Goal: Task Accomplishment & Management: Manage account settings

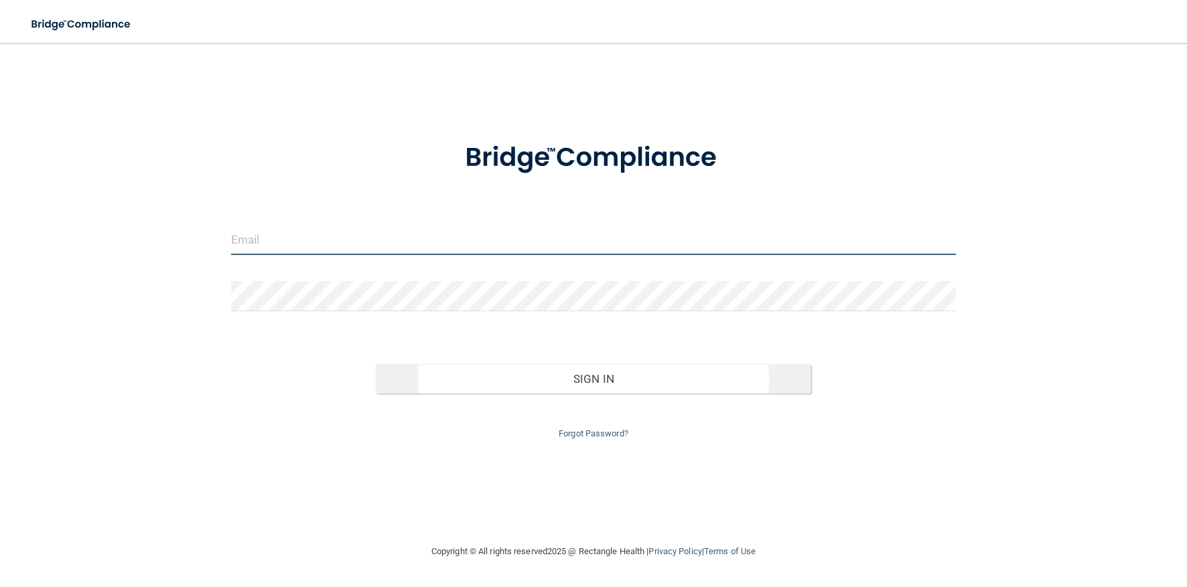
type input "[PERSON_NAME][EMAIL_ADDRESS][DOMAIN_NAME]"
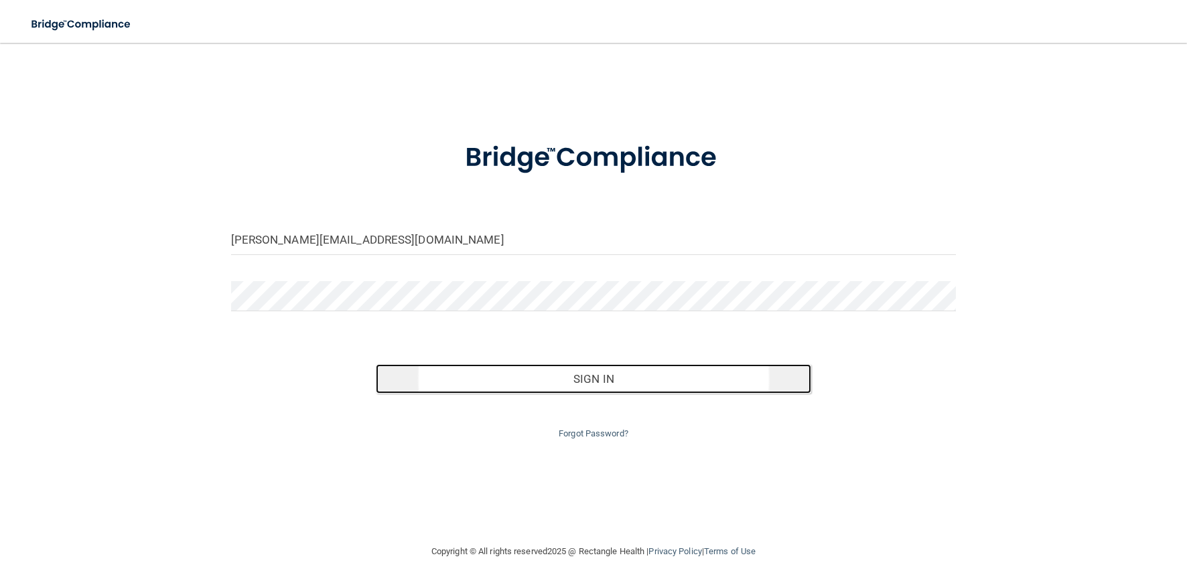
click at [570, 379] on button "Sign In" at bounding box center [593, 378] width 435 height 29
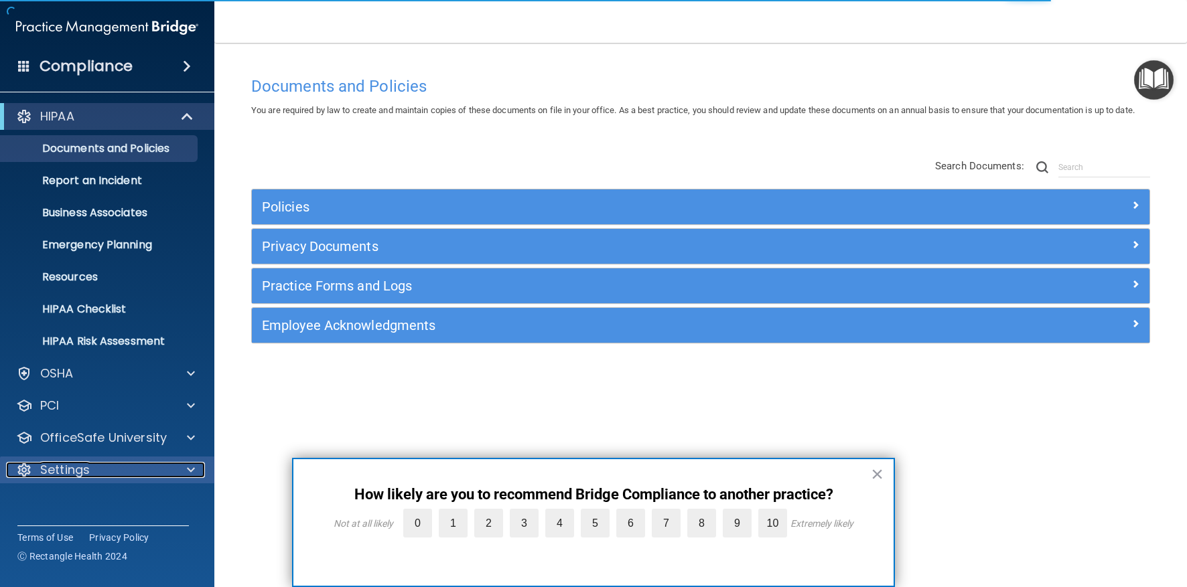
click at [80, 470] on p "Settings" at bounding box center [65, 470] width 50 height 16
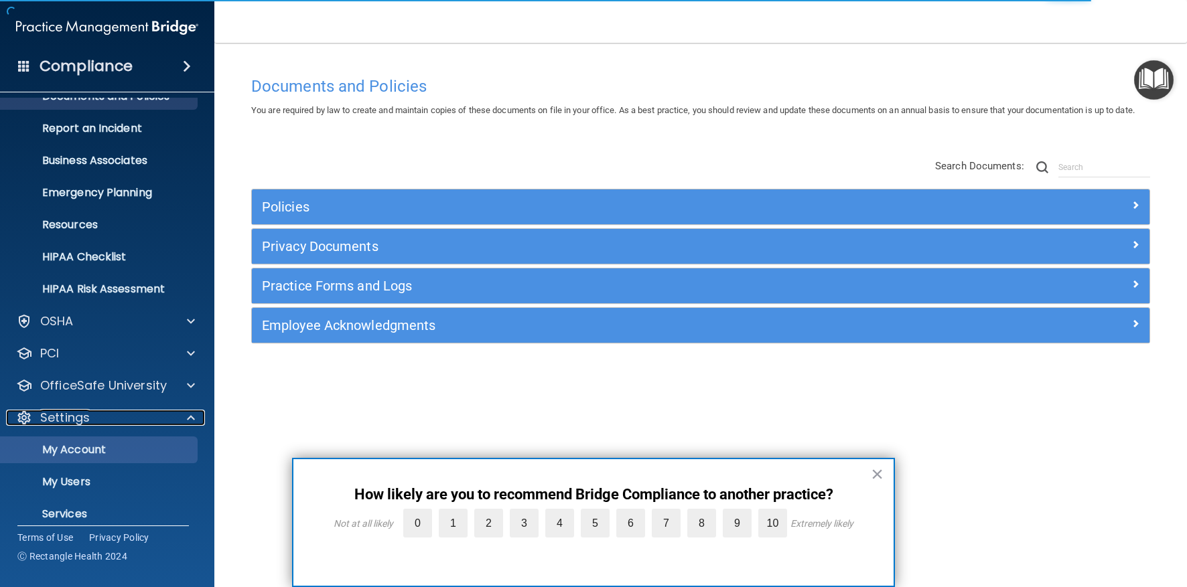
scroll to position [97, 0]
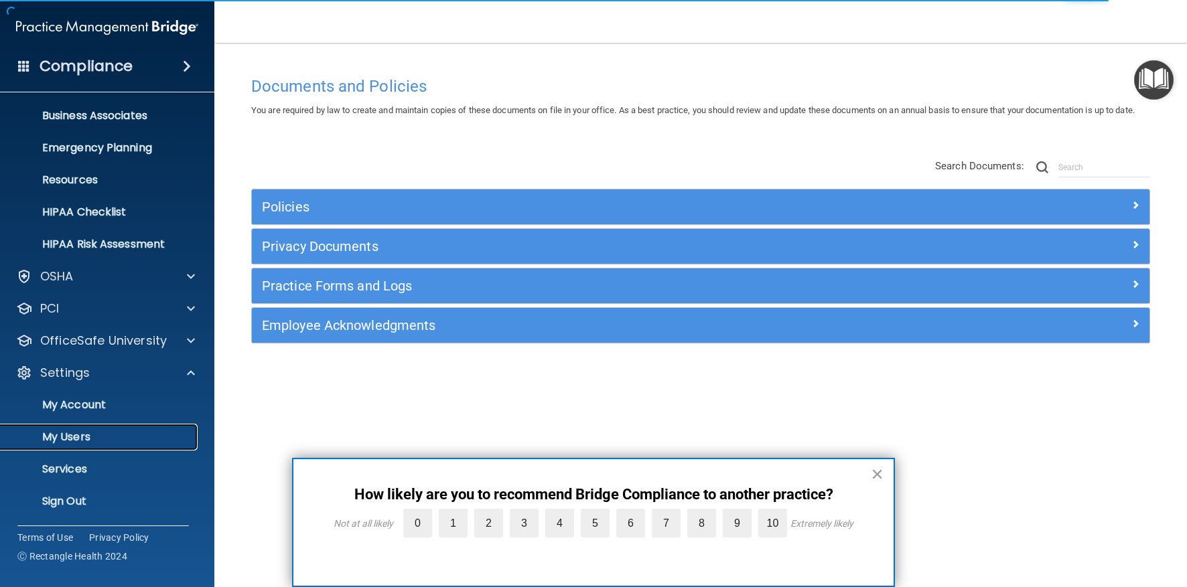
click at [90, 438] on p "My Users" at bounding box center [100, 437] width 183 height 13
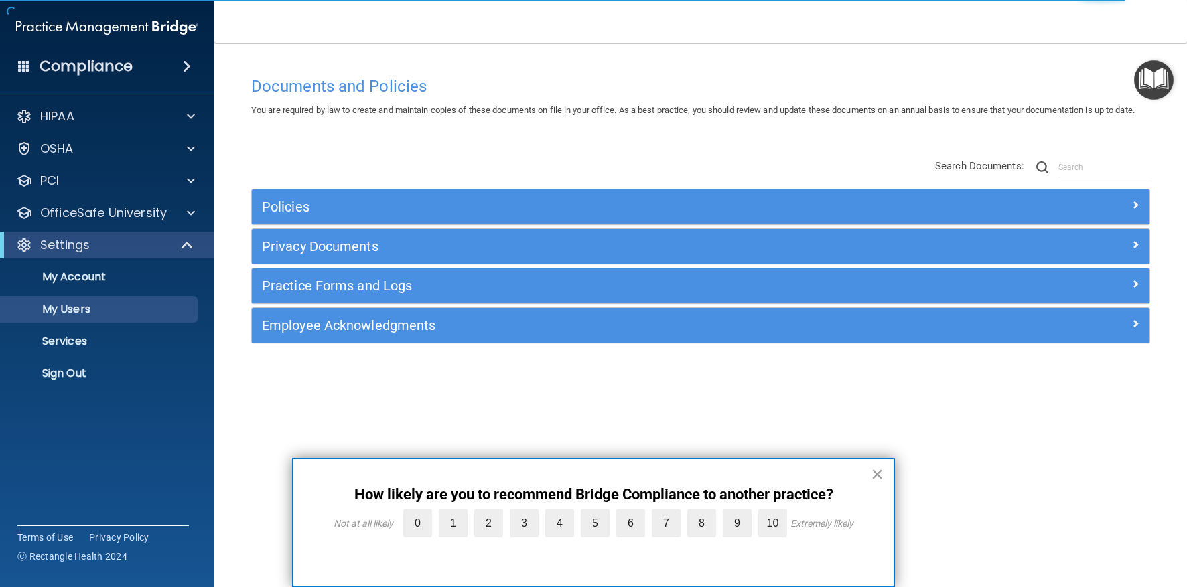
select select "20"
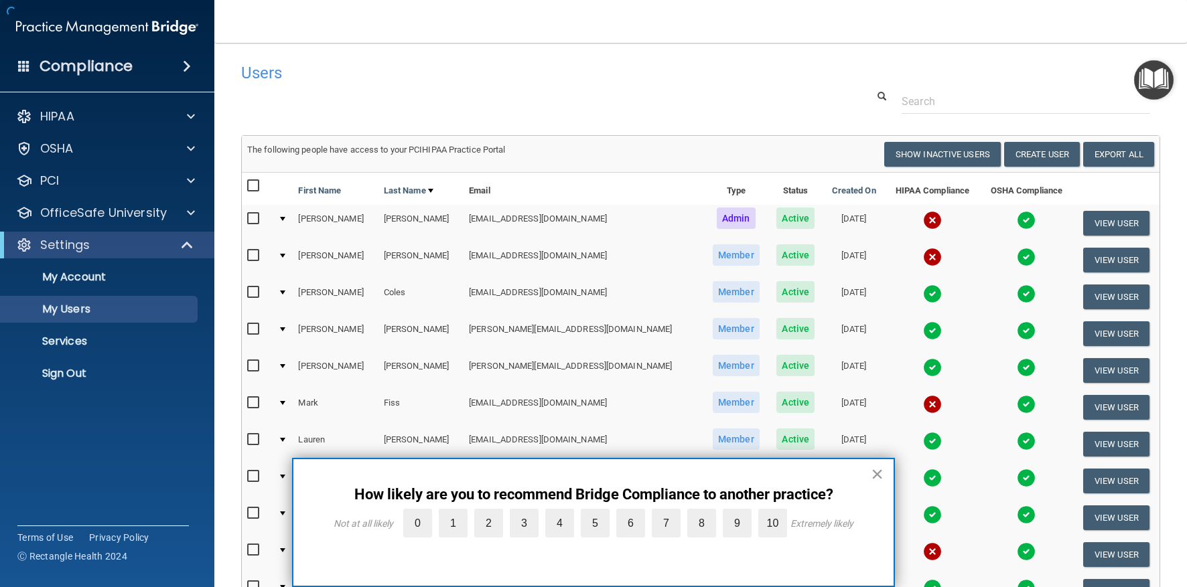
click at [878, 475] on button "×" at bounding box center [877, 474] width 13 height 21
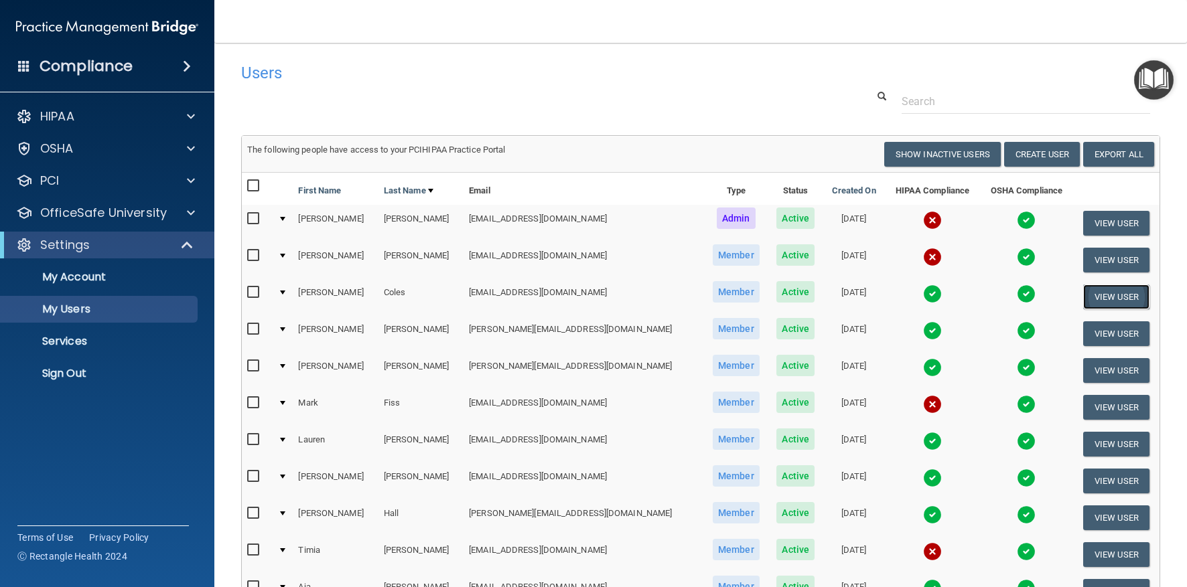
click at [1083, 300] on button "View User" at bounding box center [1116, 297] width 66 height 25
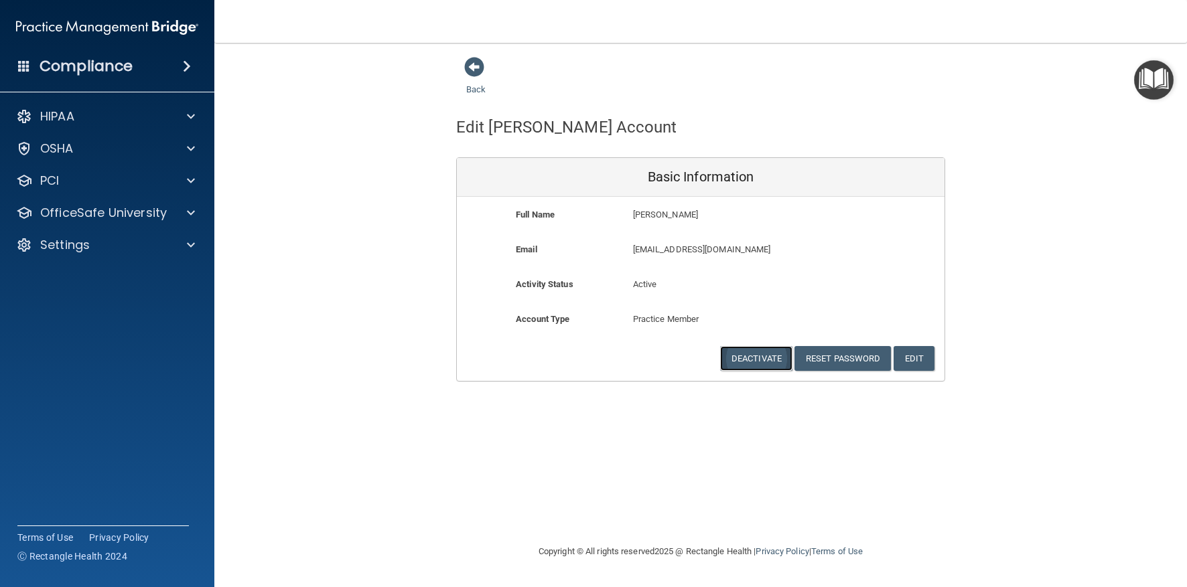
click at [763, 362] on button "Deactivate" at bounding box center [756, 358] width 72 height 25
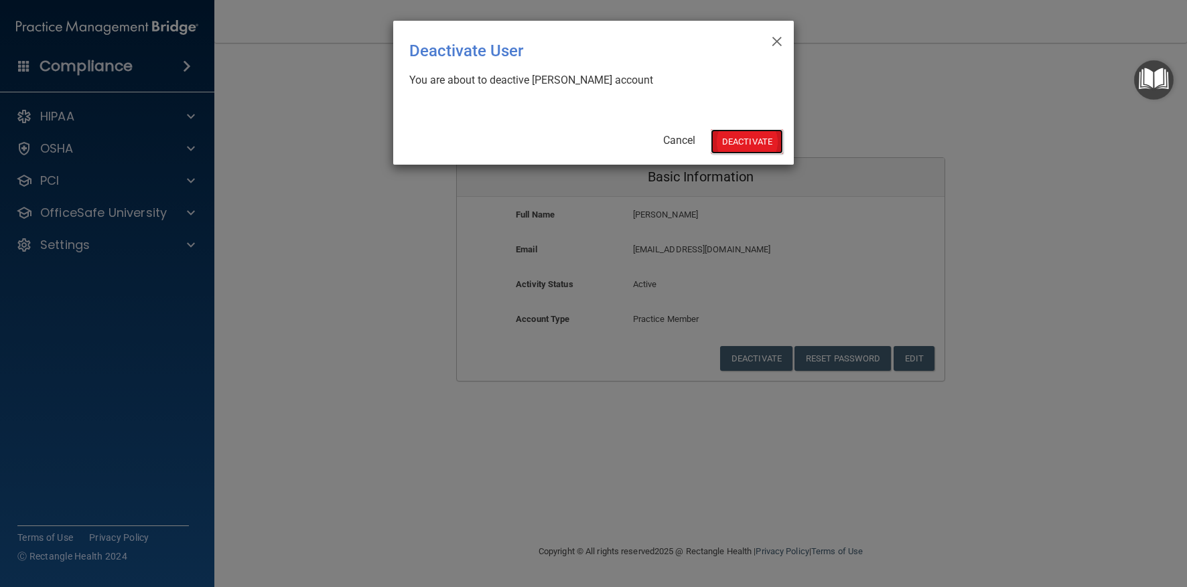
click at [756, 143] on button "Deactivate" at bounding box center [747, 141] width 72 height 25
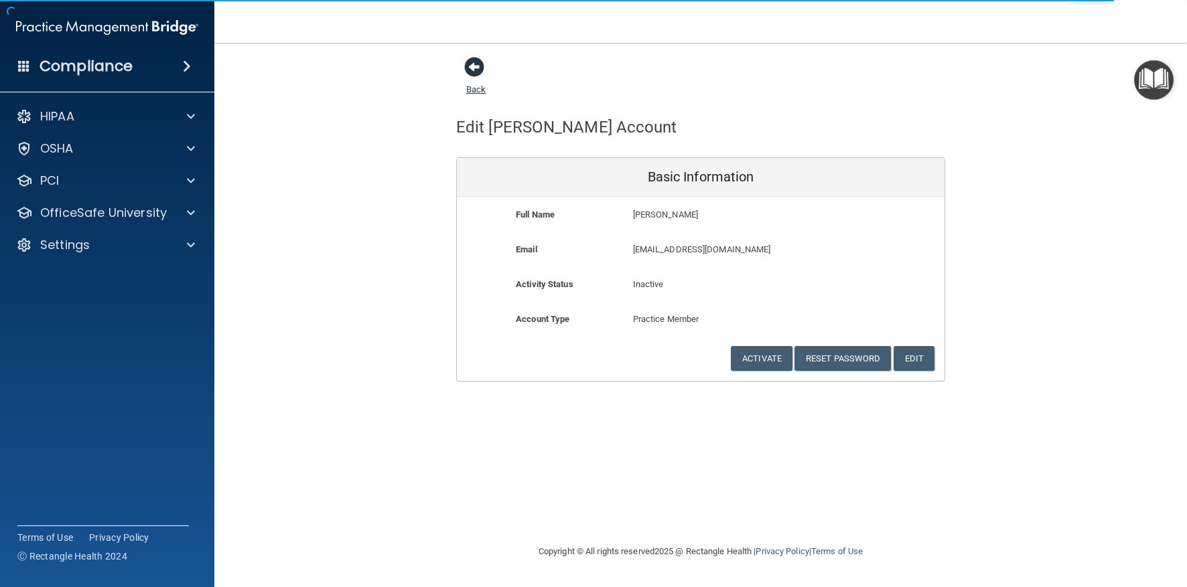
click at [480, 75] on span at bounding box center [474, 67] width 20 height 20
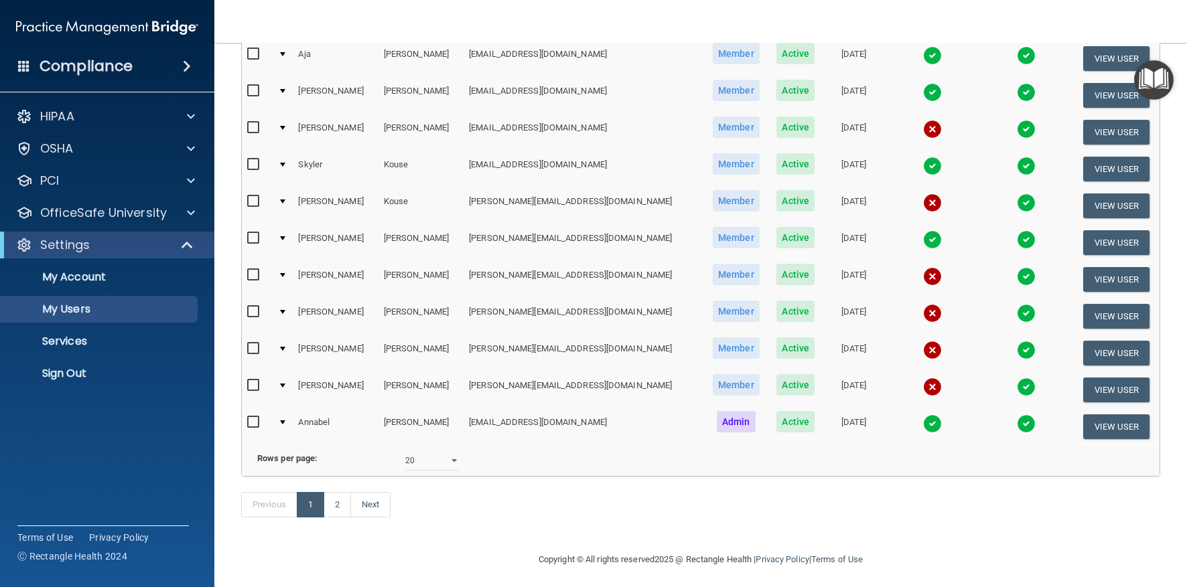
scroll to position [521, 0]
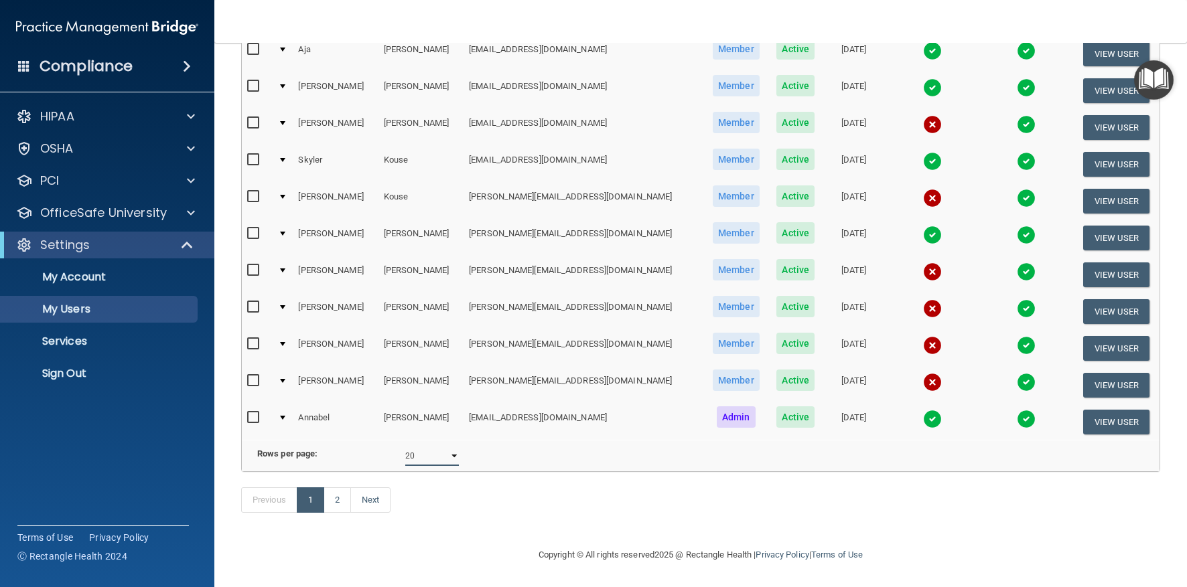
click at [435, 446] on select "10 20 30 40 all" at bounding box center [432, 456] width 54 height 20
select select "30"
click at [405, 446] on select "10 20 30 40 all" at bounding box center [432, 456] width 54 height 20
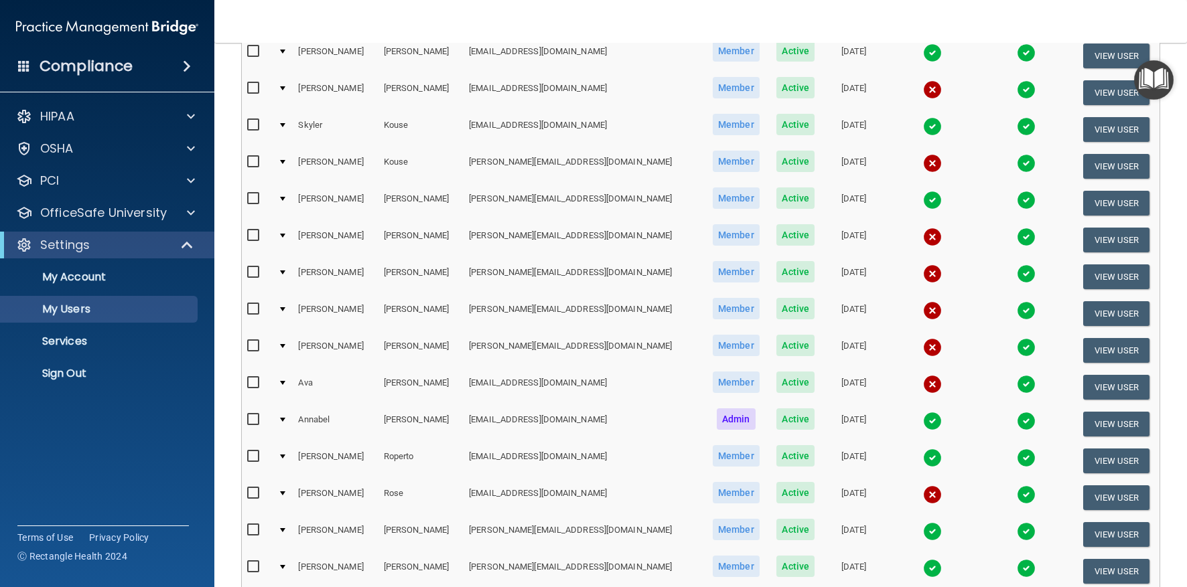
scroll to position [603, 0]
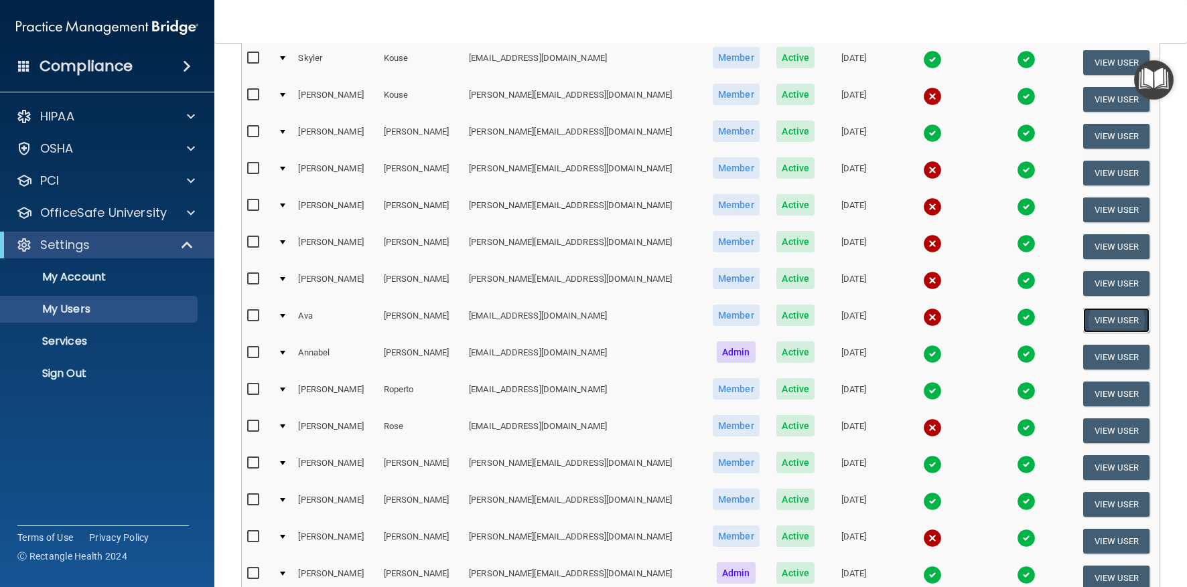
click at [1107, 313] on button "View User" at bounding box center [1116, 320] width 66 height 25
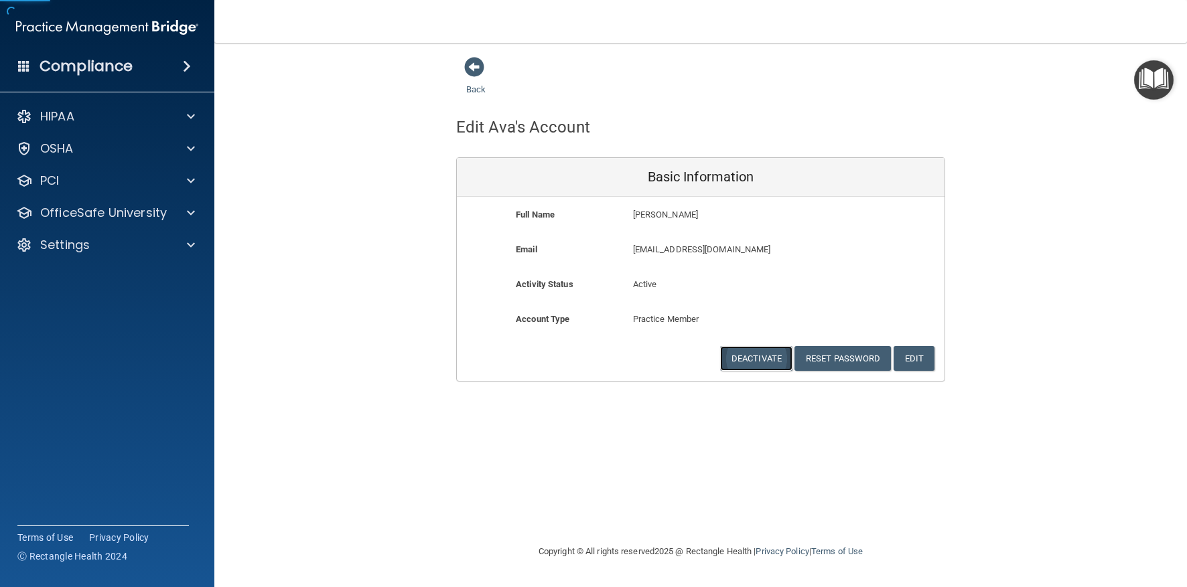
click at [746, 352] on button "Deactivate" at bounding box center [756, 358] width 72 height 25
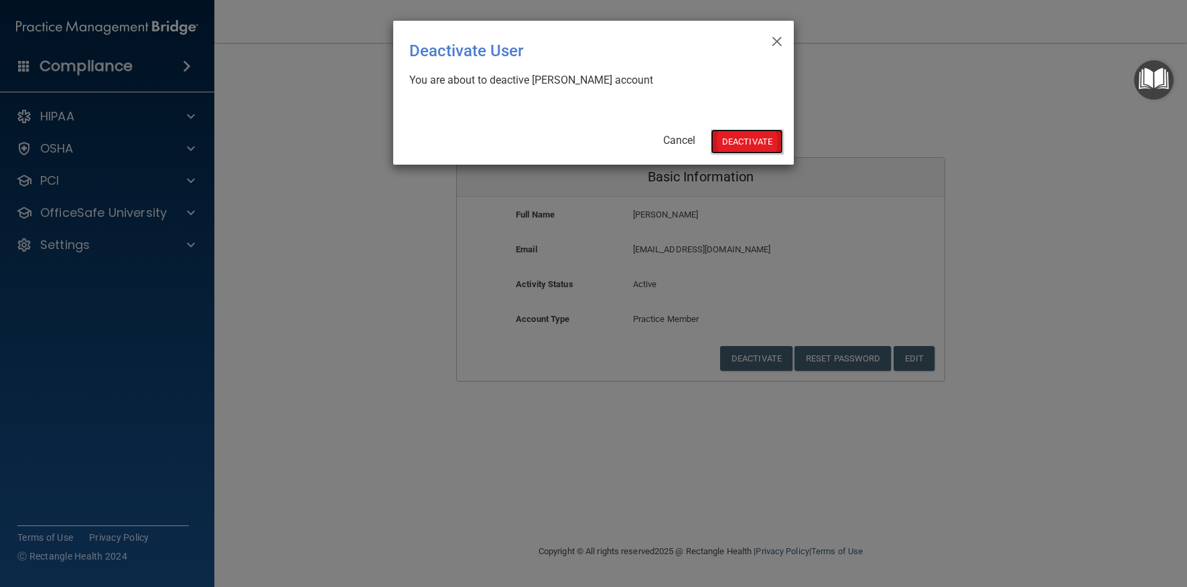
click at [747, 144] on button "Deactivate" at bounding box center [747, 141] width 72 height 25
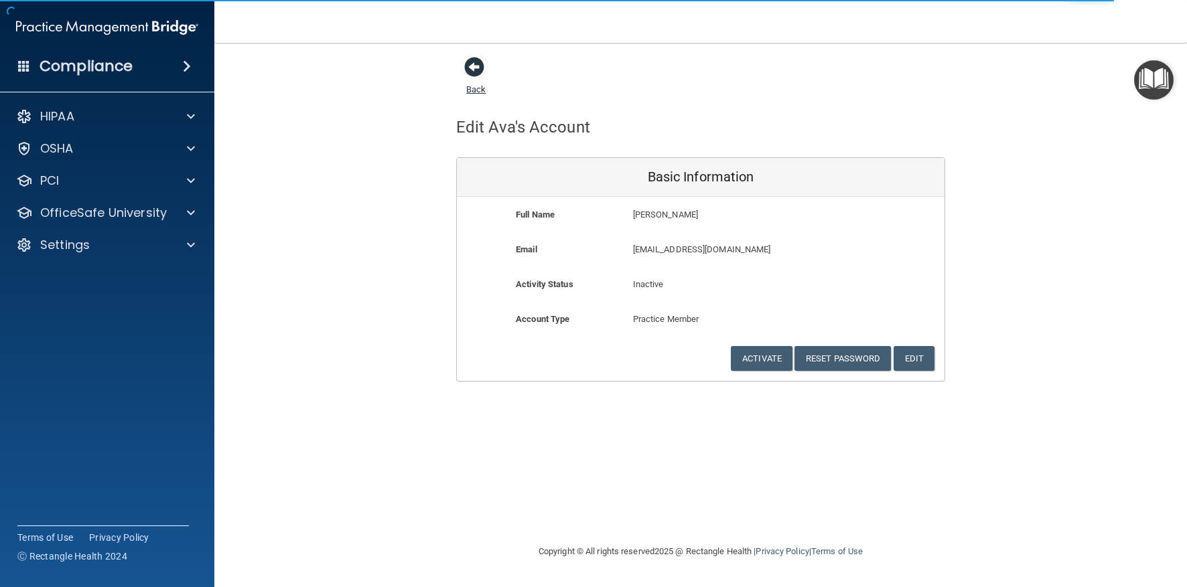
click at [468, 68] on span at bounding box center [474, 67] width 20 height 20
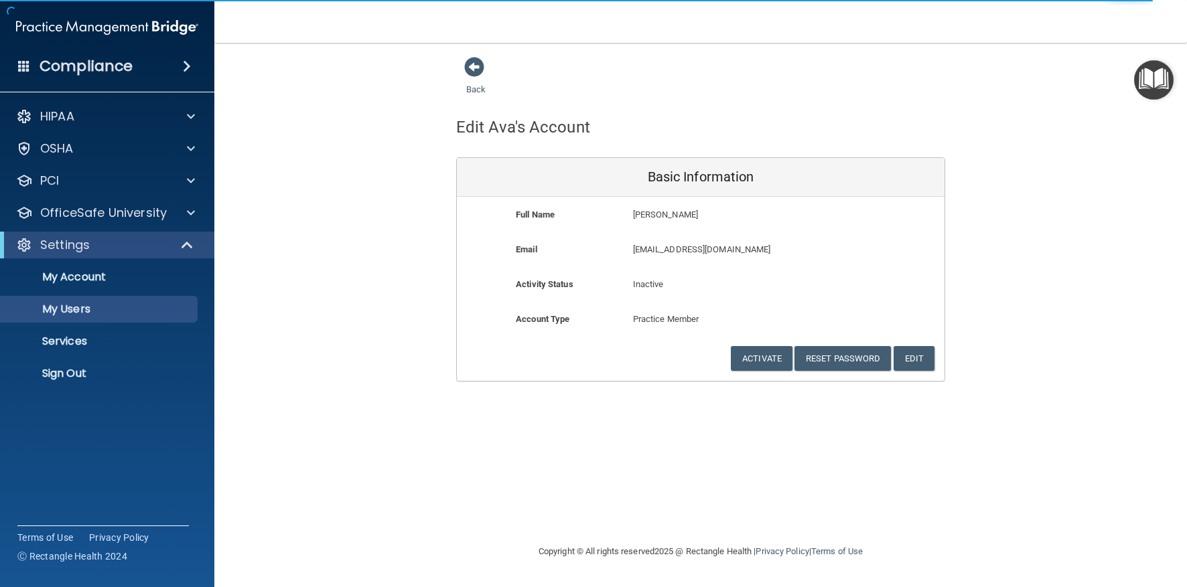
select select "30"
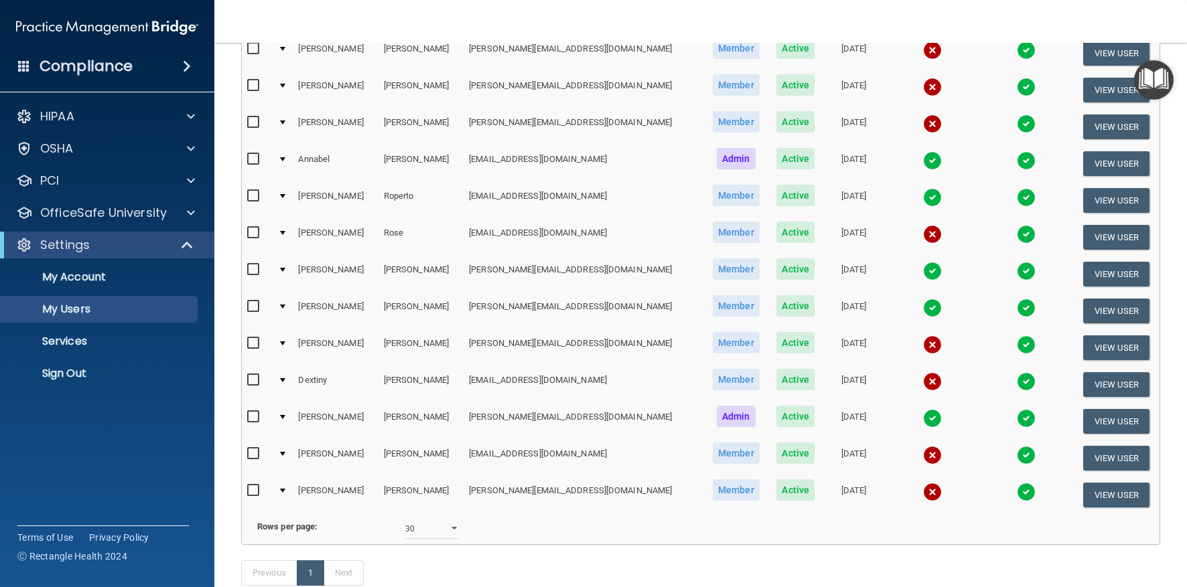
scroll to position [518, 0]
